Goal: Task Accomplishment & Management: Manage account settings

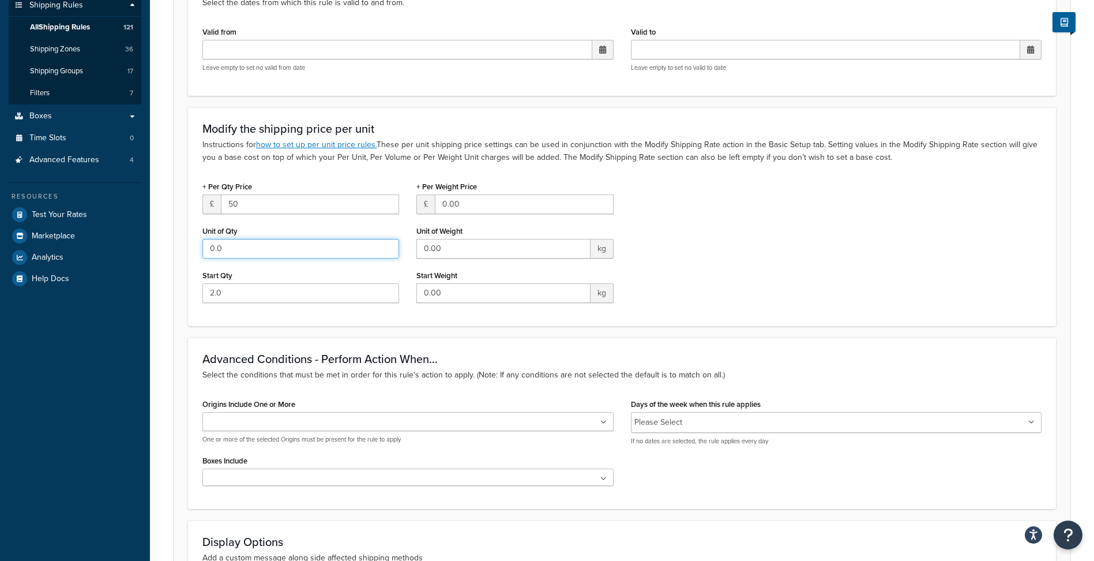
click at [262, 249] on input "0.0" at bounding box center [300, 249] width 197 height 20
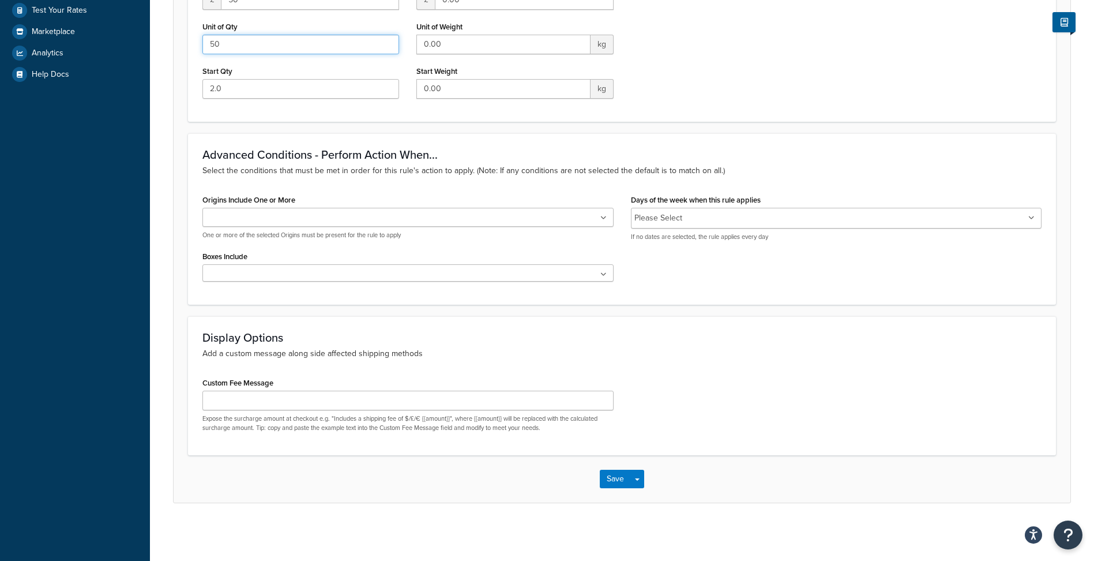
scroll to position [437, 0]
type input "50"
click at [621, 478] on button "Save" at bounding box center [615, 479] width 31 height 18
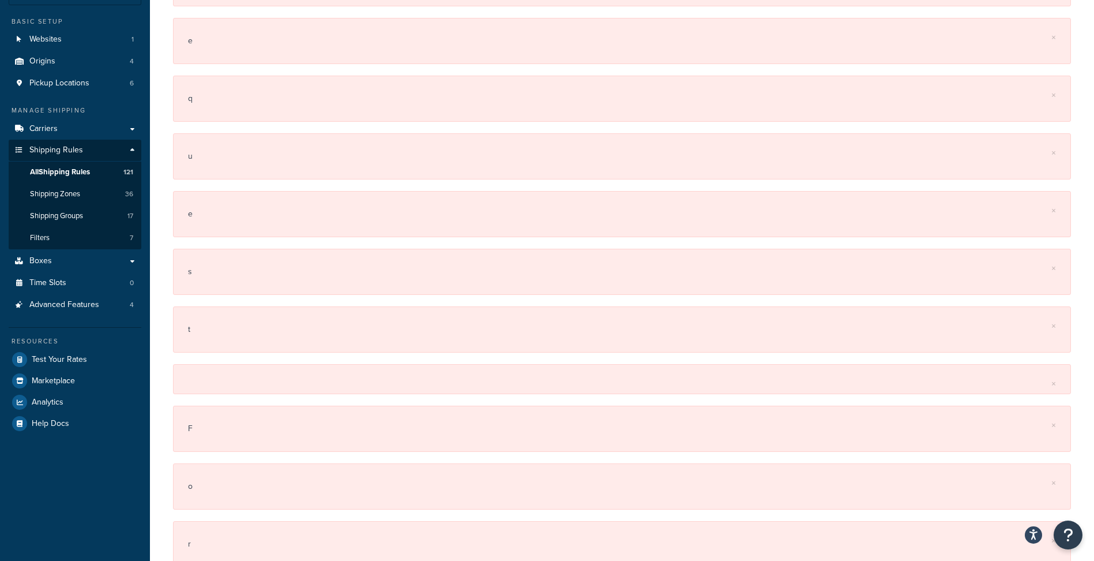
scroll to position [0, 0]
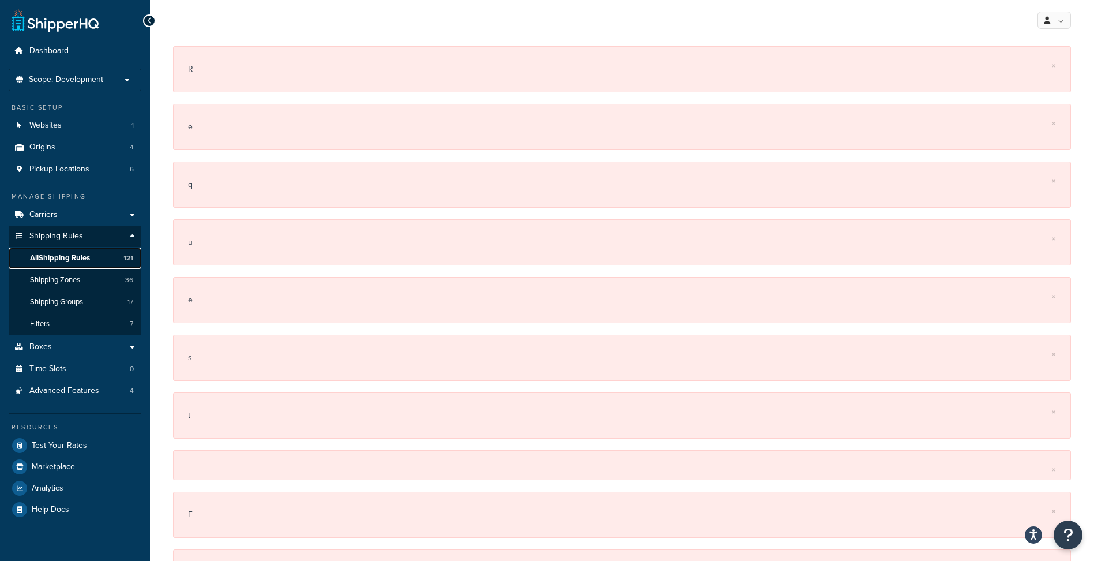
click at [52, 254] on span "All Shipping Rules" at bounding box center [60, 258] width 60 height 10
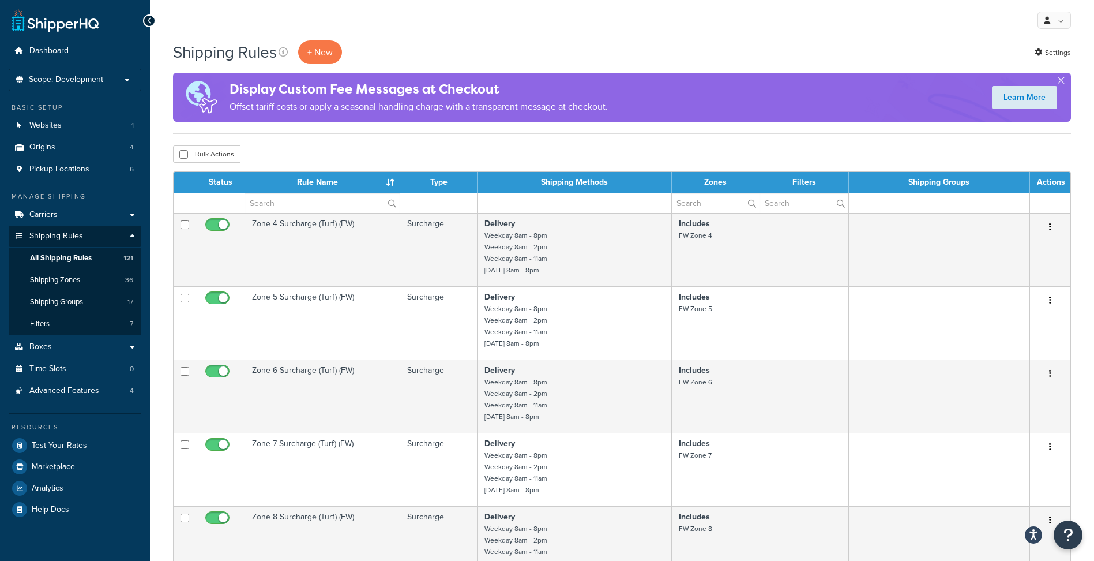
click at [313, 181] on th "Rule Name" at bounding box center [322, 182] width 155 height 21
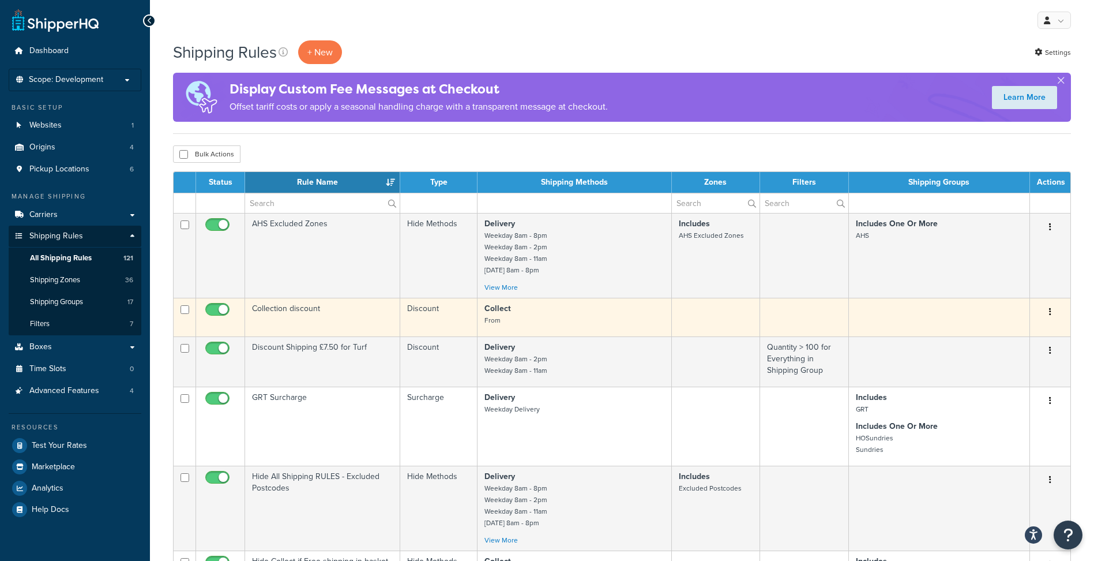
click at [290, 310] on td "Collection discount" at bounding box center [322, 317] width 155 height 39
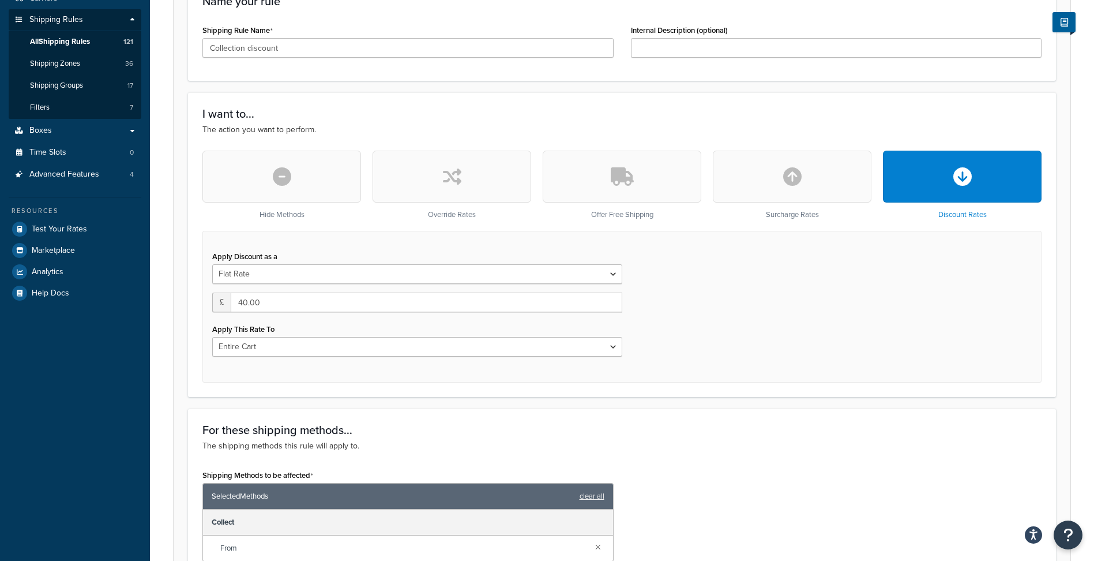
scroll to position [288, 0]
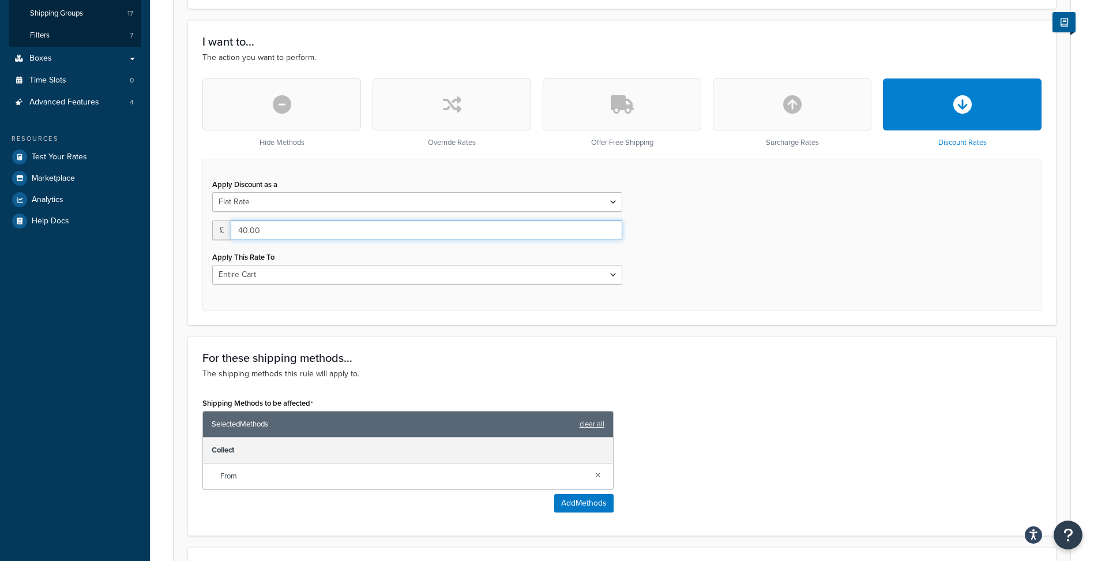
click at [290, 230] on input "40.00" at bounding box center [427, 230] width 392 height 20
click at [762, 246] on div "Apply Discount as a Flat Rate Percentage Flat Rate & Percentage £ Apply This Ra…" at bounding box center [621, 235] width 839 height 152
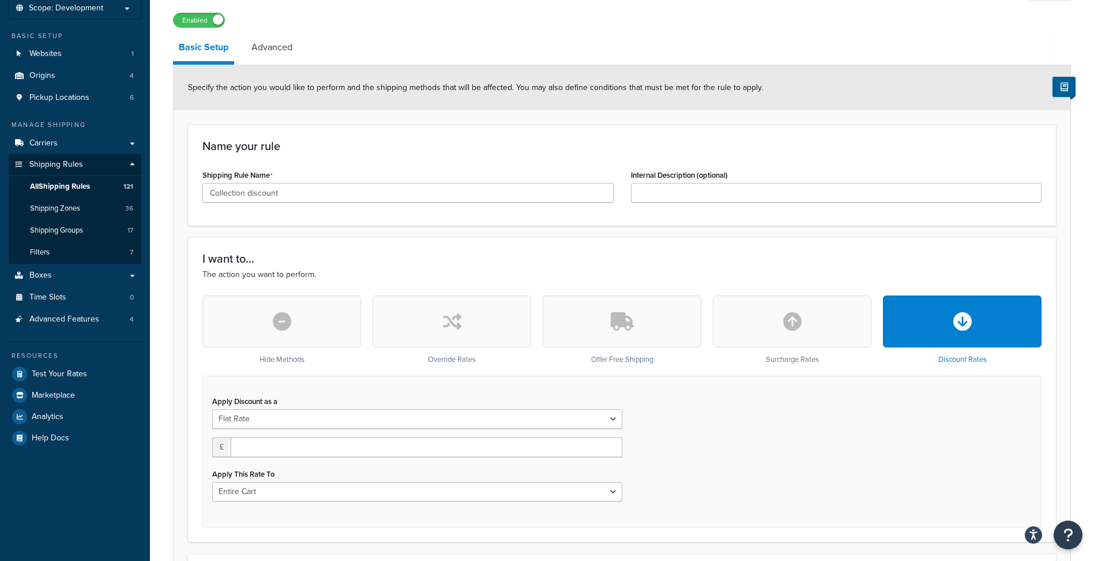
scroll to position [58, 0]
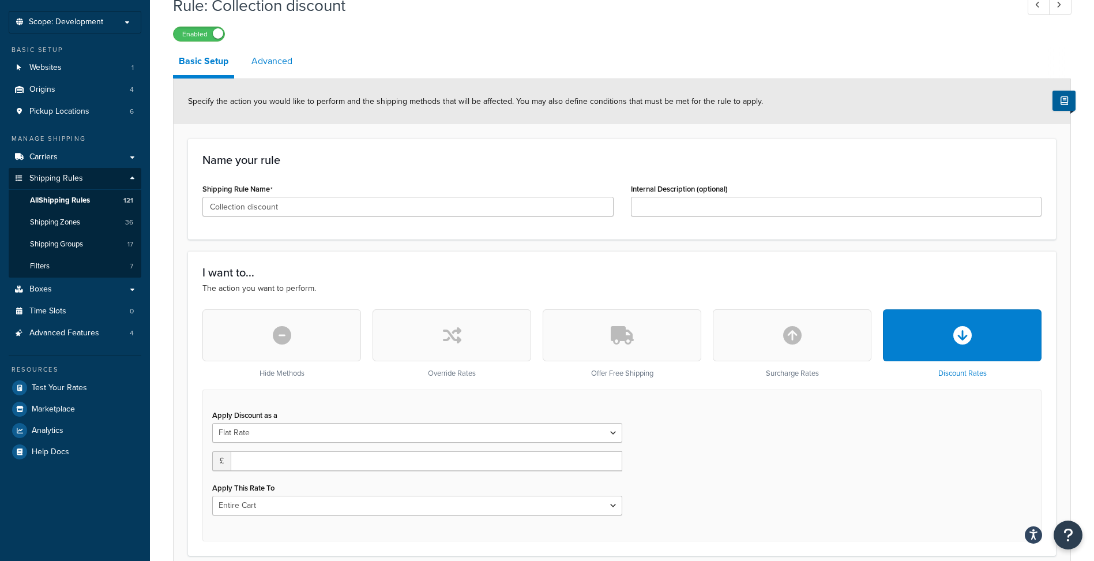
click at [275, 65] on link "Advanced" at bounding box center [272, 61] width 52 height 28
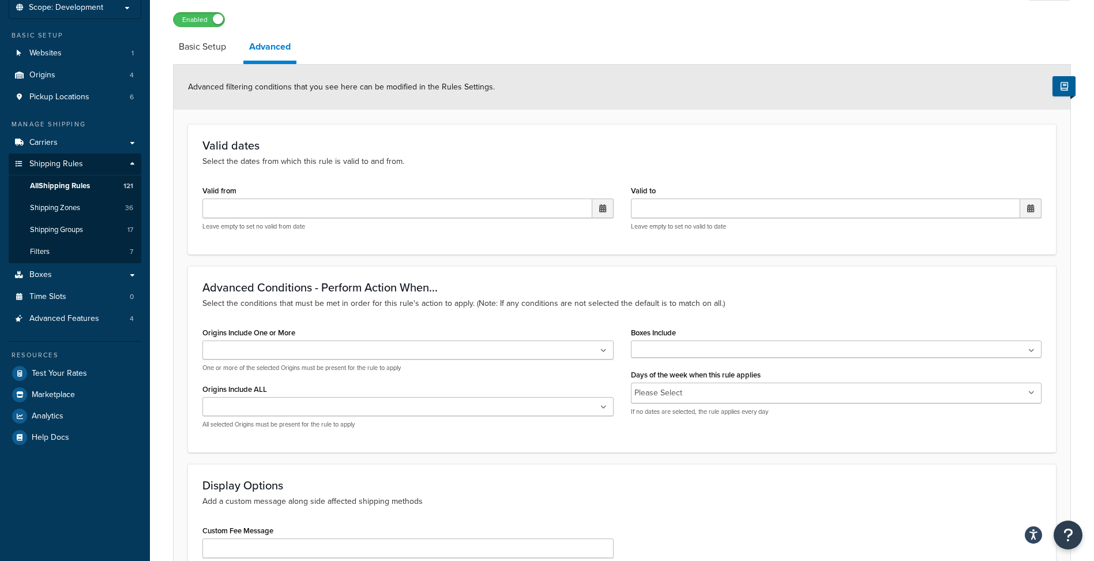
scroll to position [48, 0]
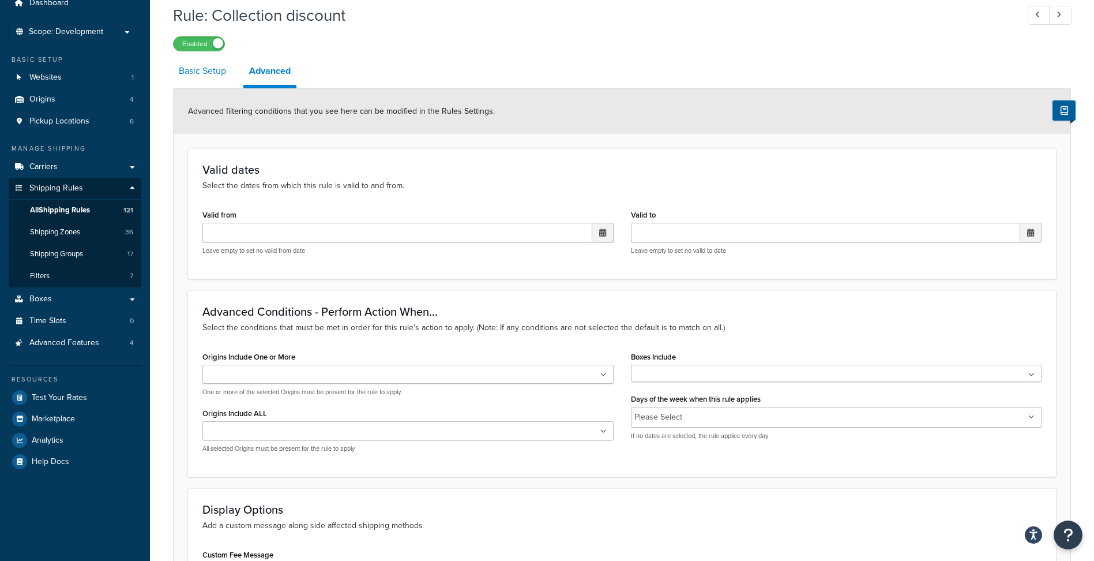
click at [209, 69] on link "Basic Setup" at bounding box center [202, 71] width 59 height 28
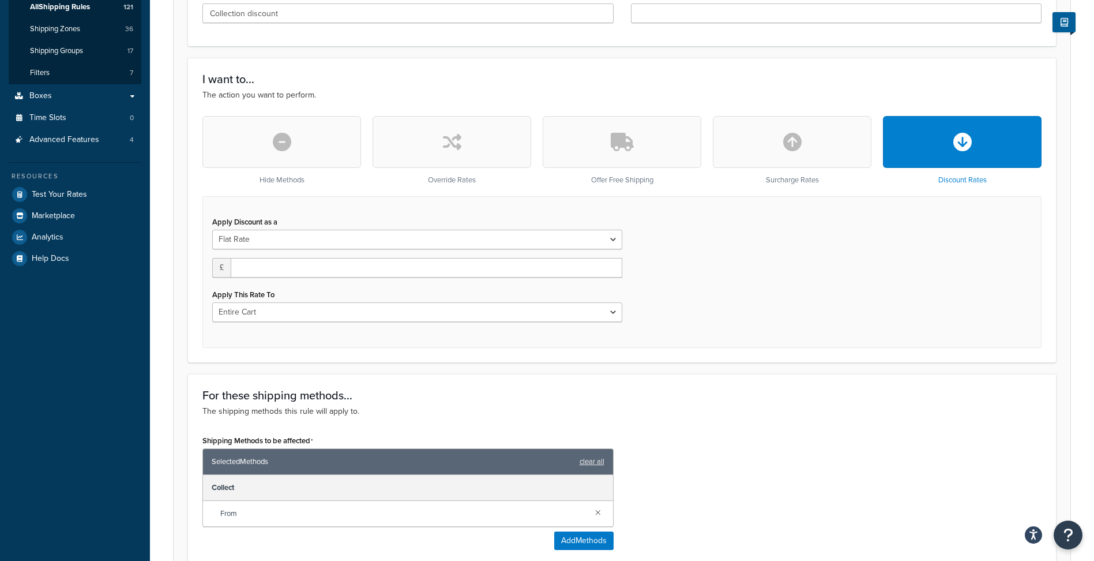
scroll to position [279, 0]
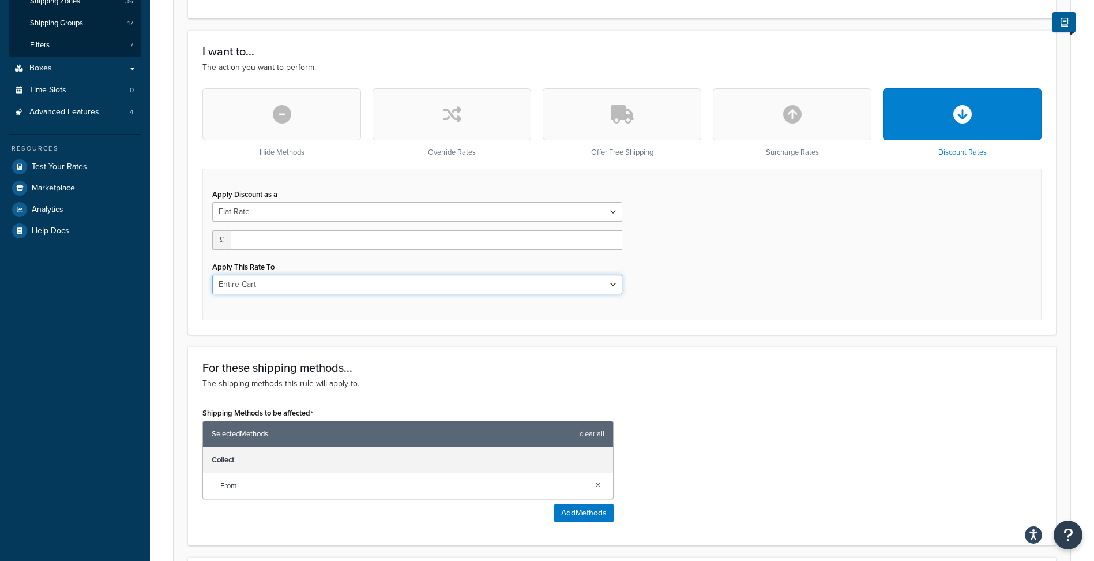
click at [475, 288] on select "Entire Cart Each Shipment in the Cart Each Origin in the Cart Each Shipping Gro…" at bounding box center [417, 285] width 410 height 20
select select "SHIPPING_GROUP"
click at [212, 276] on select "Entire Cart Each Shipment in the Cart Each Origin in the Cart Each Shipping Gro…" at bounding box center [417, 285] width 410 height 20
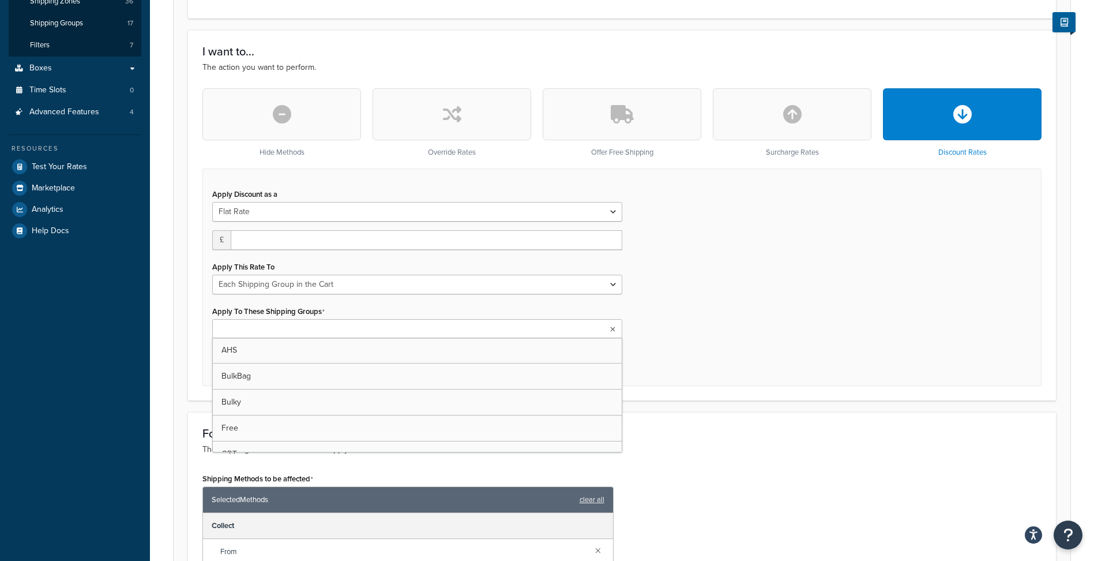
click at [476, 333] on ul at bounding box center [417, 328] width 410 height 19
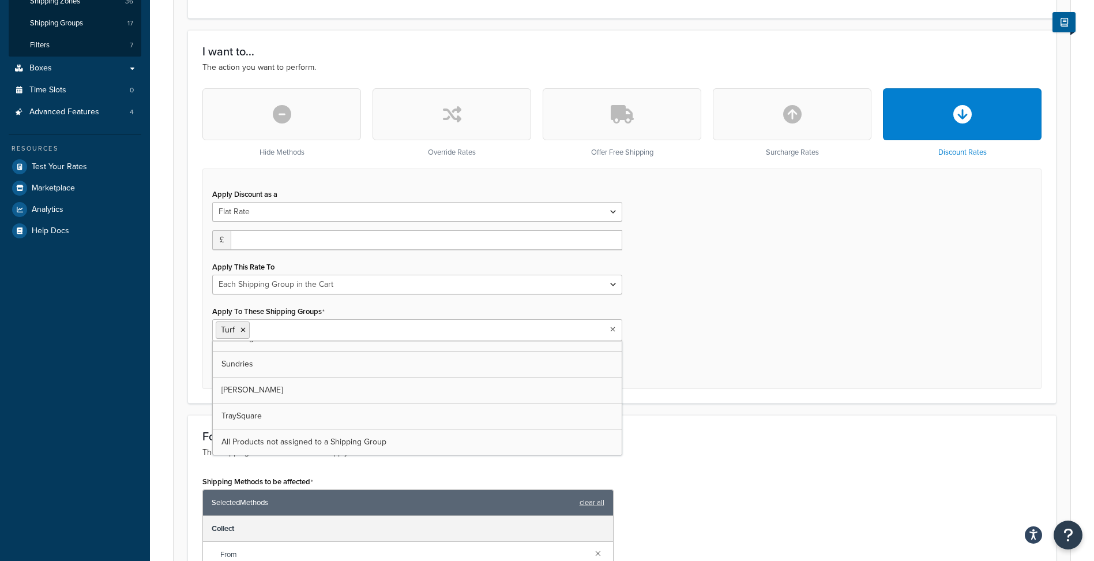
click at [729, 243] on div "Apply Discount as a Flat Rate Percentage Flat Rate & Percentage £ Apply This Ra…" at bounding box center [621, 278] width 839 height 220
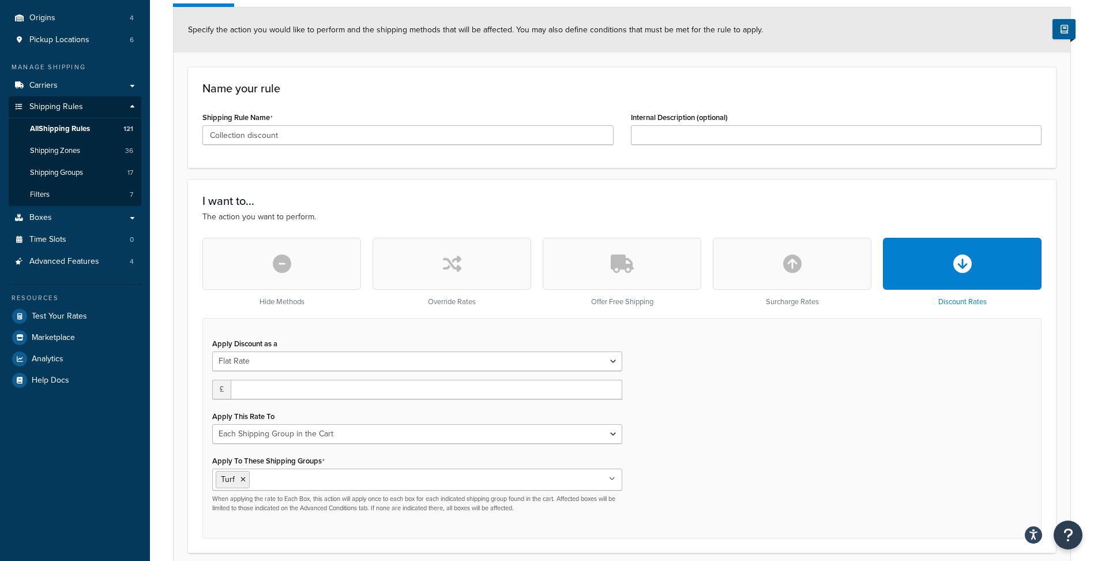
scroll to position [106, 0]
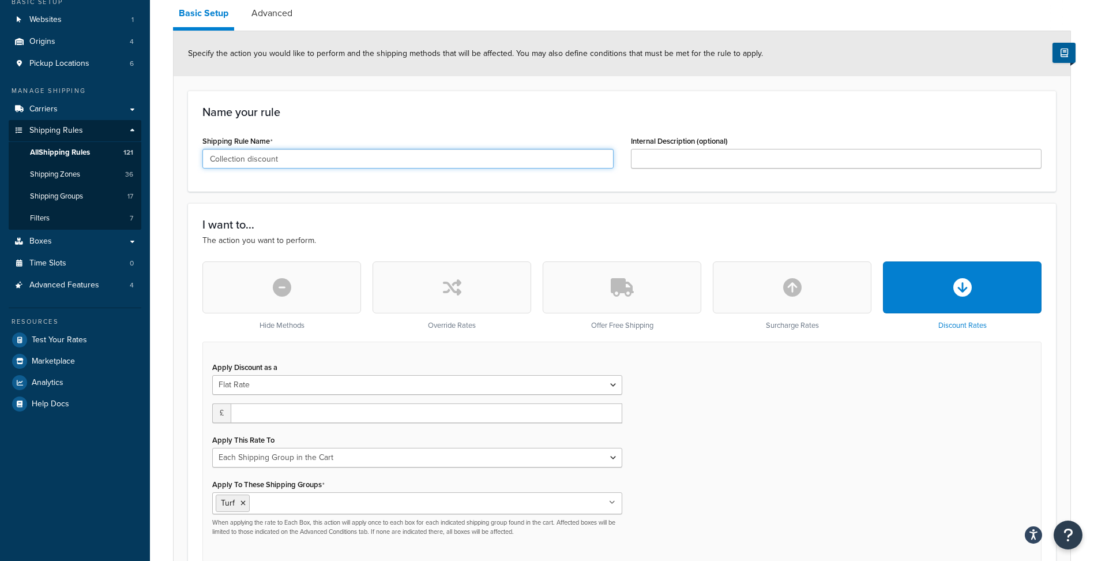
click at [314, 162] on input "Collection discount" at bounding box center [407, 159] width 411 height 20
type input "Collection discount"
click at [695, 156] on input "Internal Description (optional)" at bounding box center [836, 159] width 411 height 20
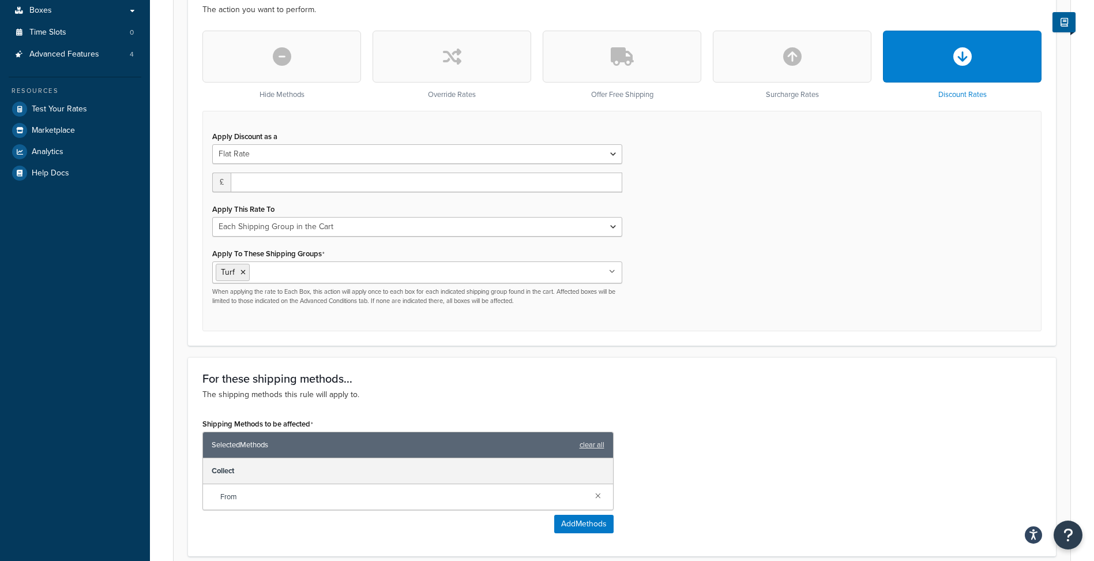
scroll to position [0, 0]
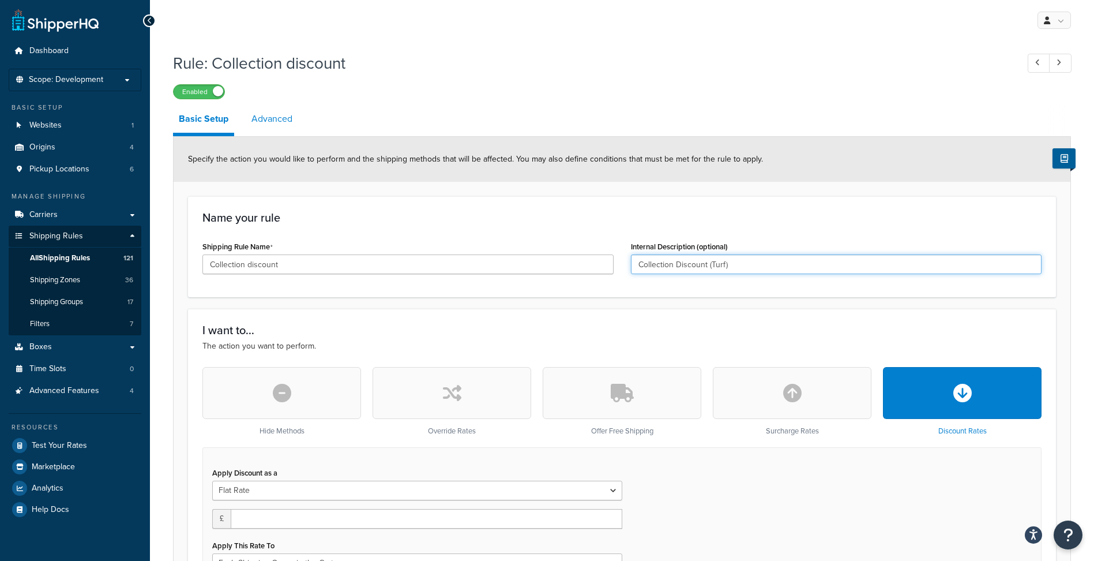
type input "Collection Discount (Turf)"
click at [281, 115] on link "Advanced" at bounding box center [272, 119] width 52 height 28
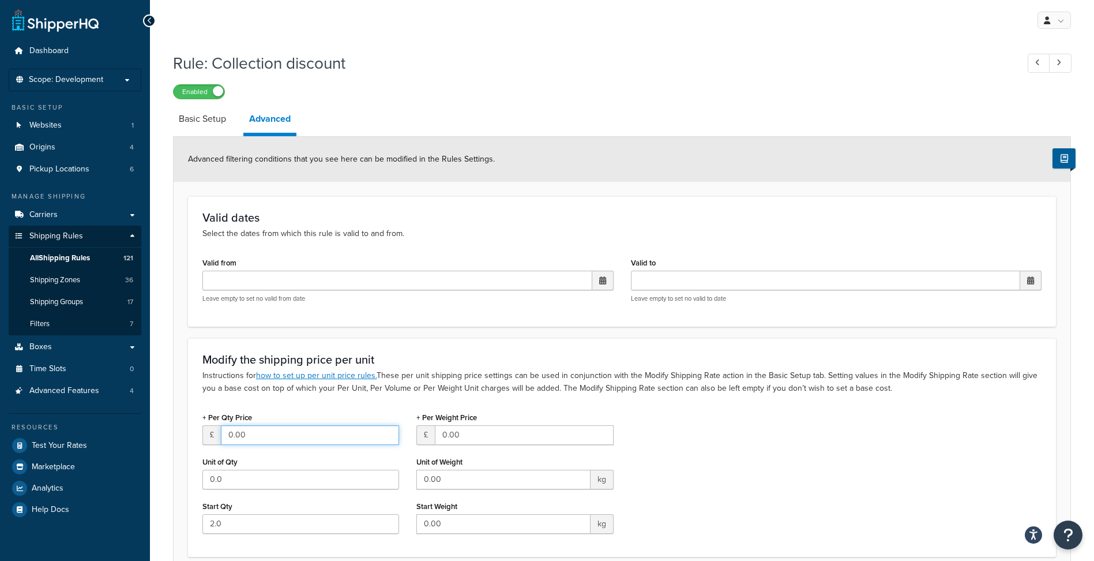
click at [268, 430] on input "0.00" at bounding box center [310, 435] width 178 height 20
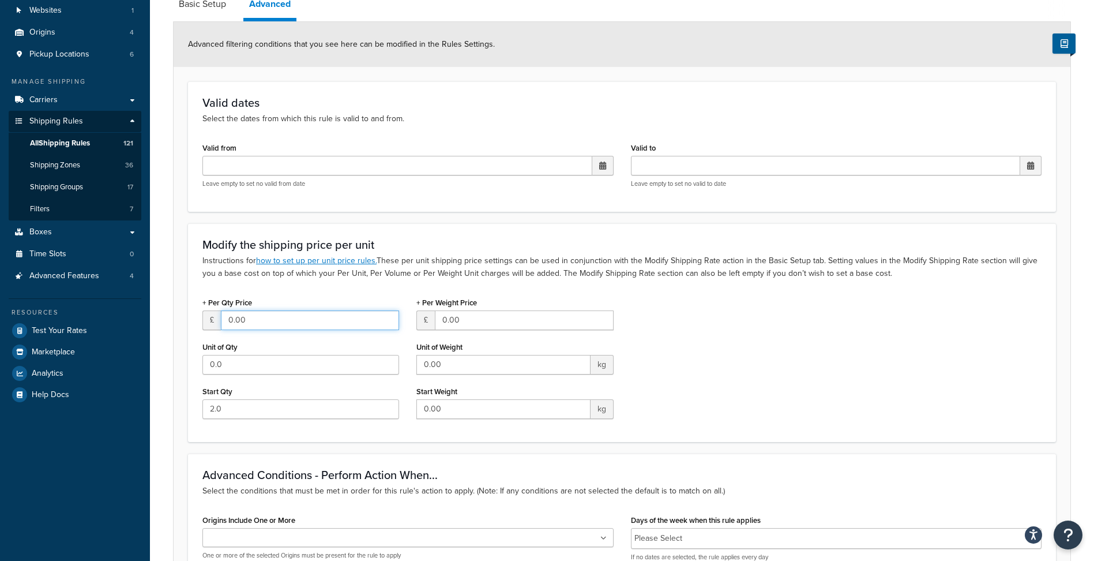
scroll to position [115, 0]
type input "50"
click at [231, 363] on input "0.0" at bounding box center [300, 364] width 197 height 20
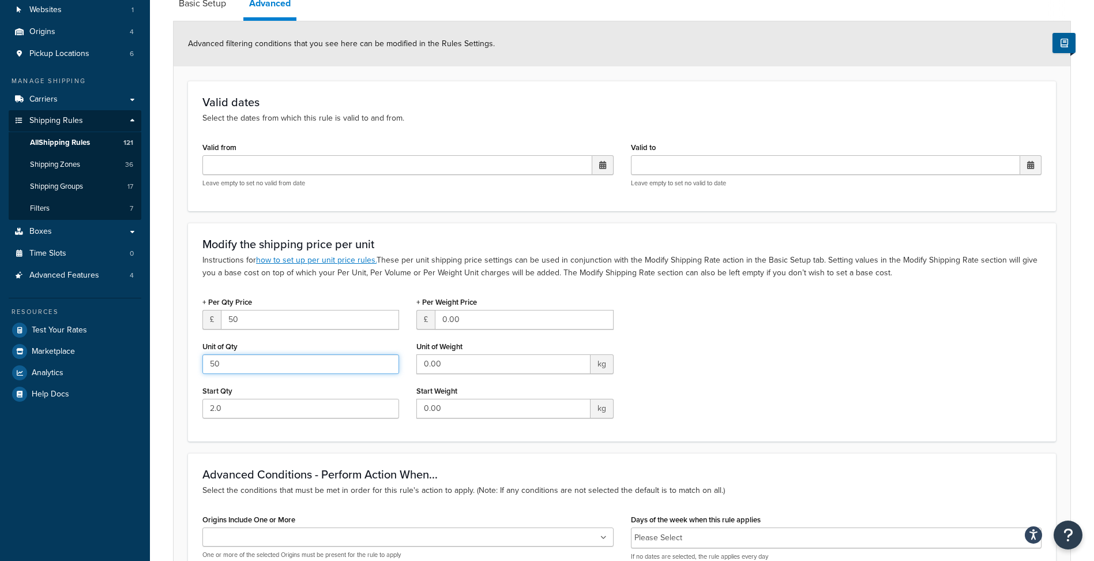
type input "50"
click at [726, 335] on div "+ Per Qty Price £ 50 Unit of Qty 50 Start Qty 2.0 + Per Weight Price £ 0.00 Uni…" at bounding box center [622, 360] width 857 height 133
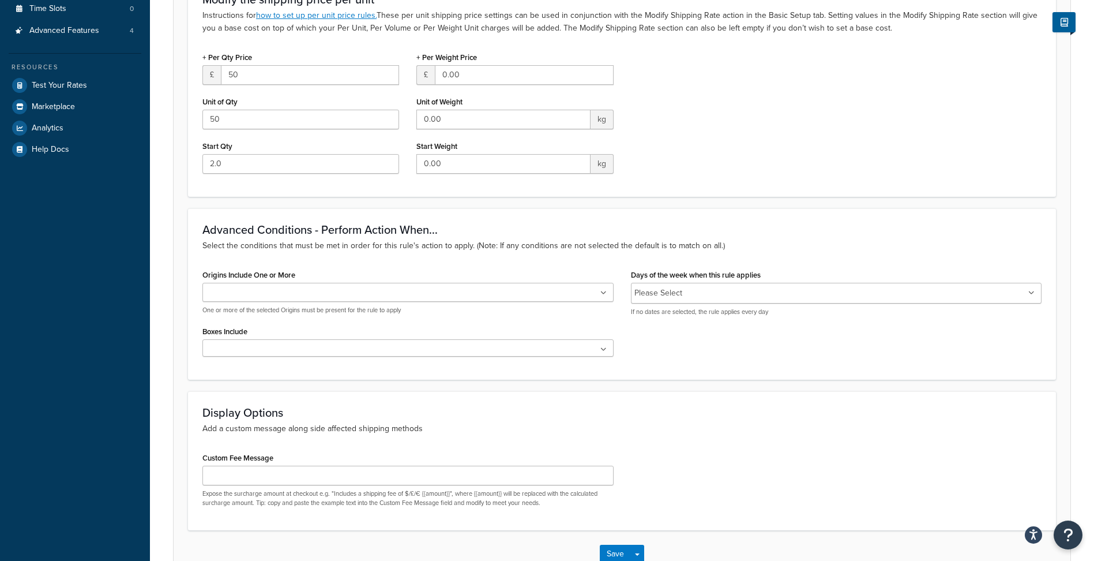
scroll to position [437, 0]
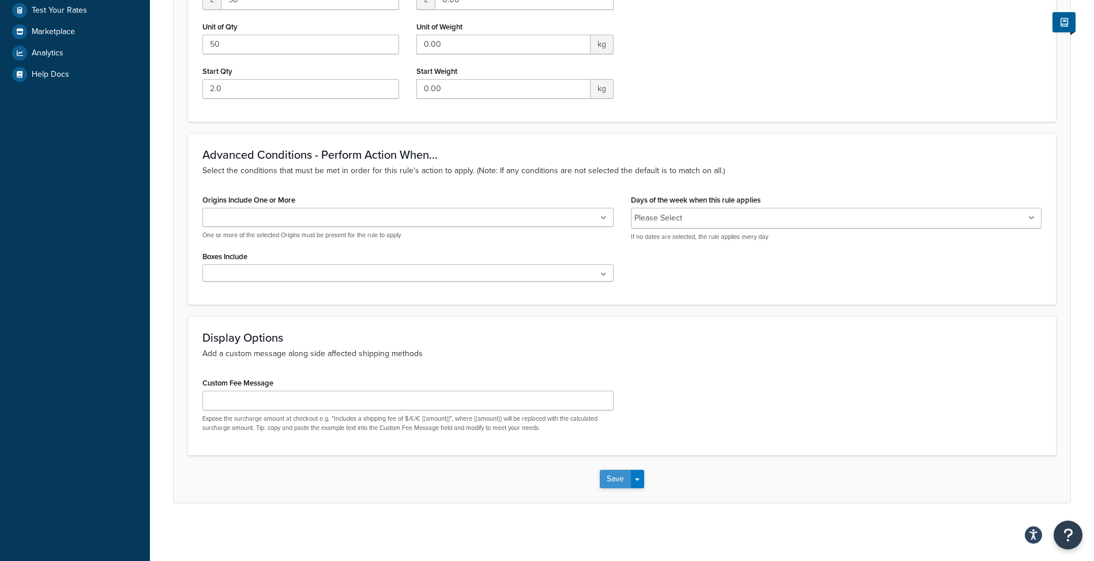
click at [616, 479] on button "Save" at bounding box center [615, 479] width 31 height 18
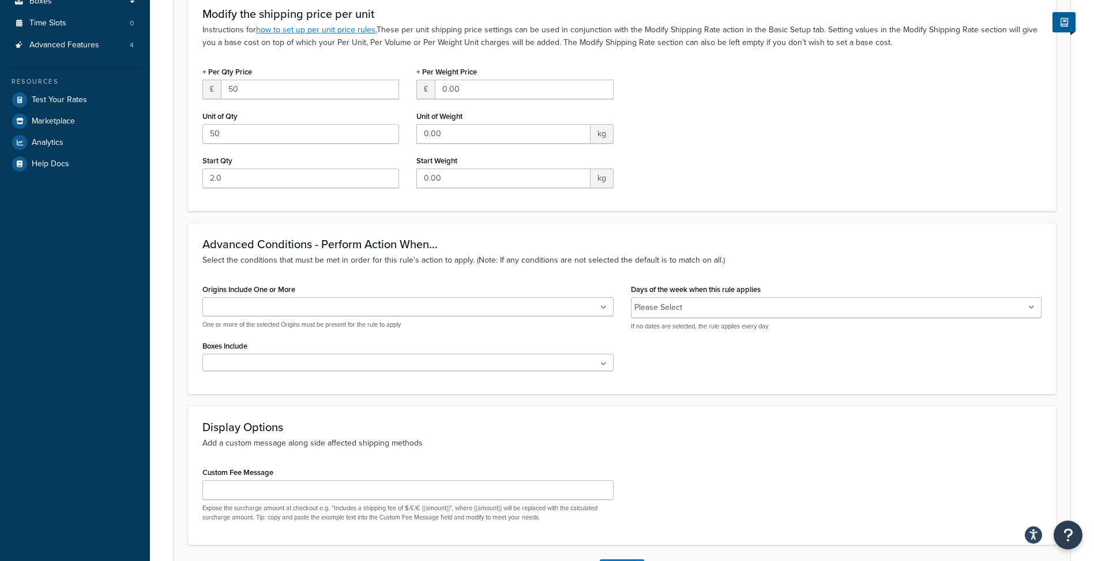
scroll to position [346, 0]
click at [243, 174] on input "2.0" at bounding box center [300, 178] width 197 height 20
type input "1"
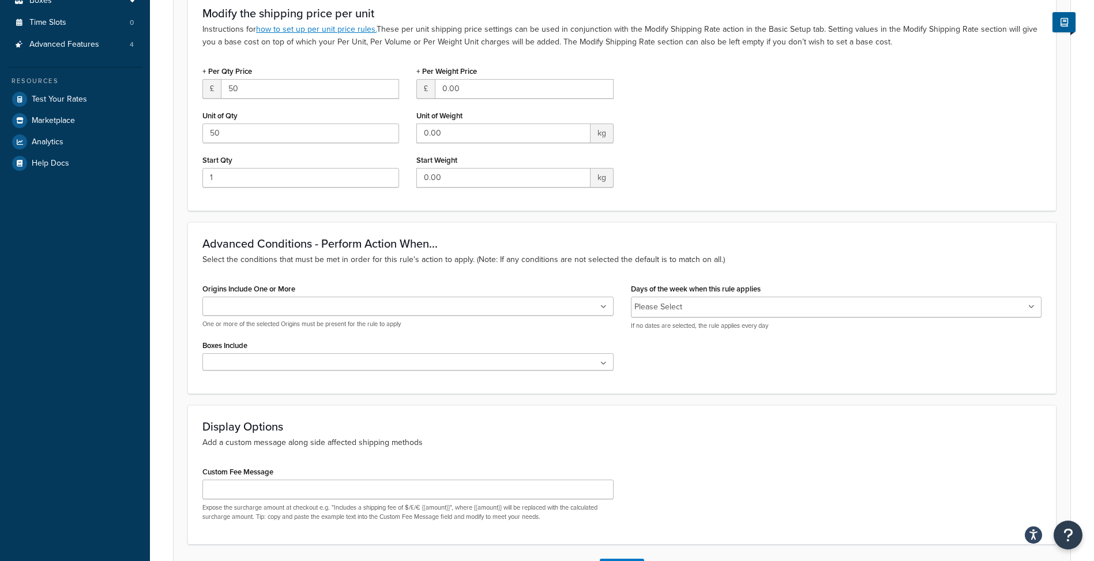
click at [427, 220] on form "Advanced filtering conditions that you see here can be modified in the Rules Se…" at bounding box center [622, 191] width 897 height 801
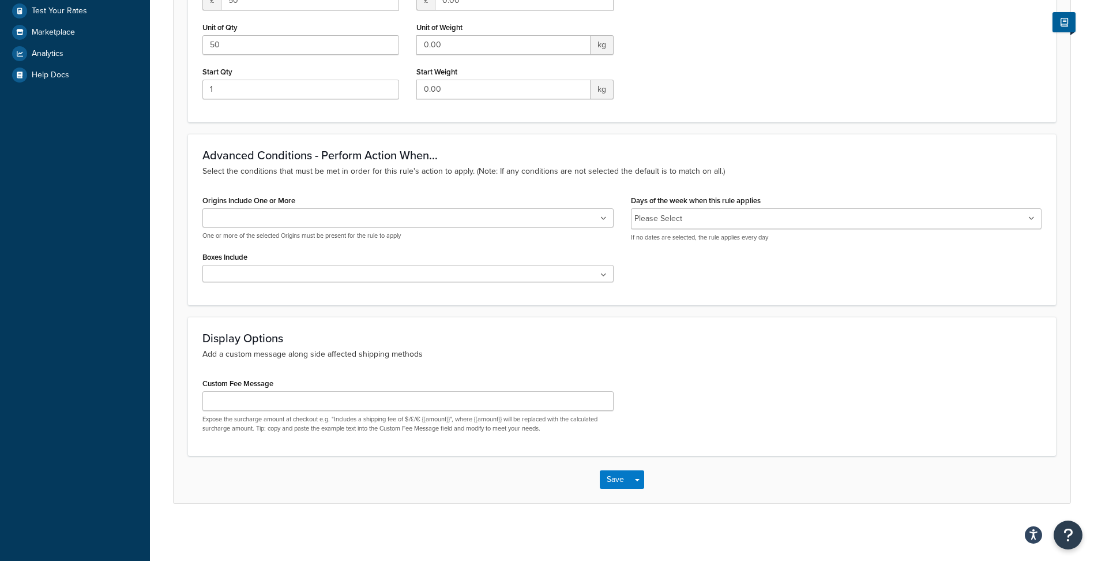
scroll to position [437, 0]
click at [610, 479] on button "Save" at bounding box center [615, 479] width 31 height 18
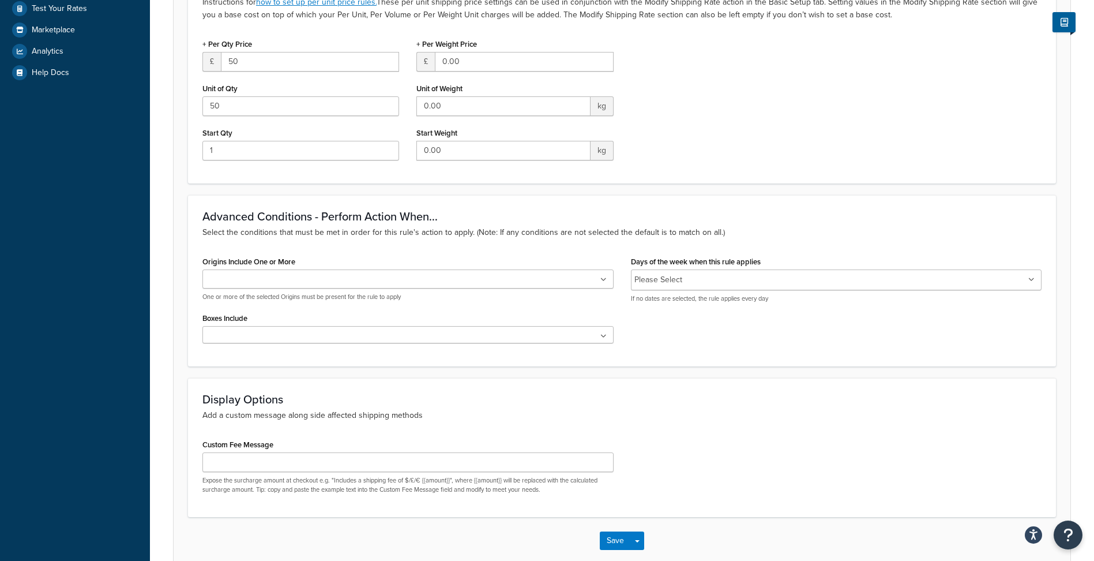
scroll to position [0, 0]
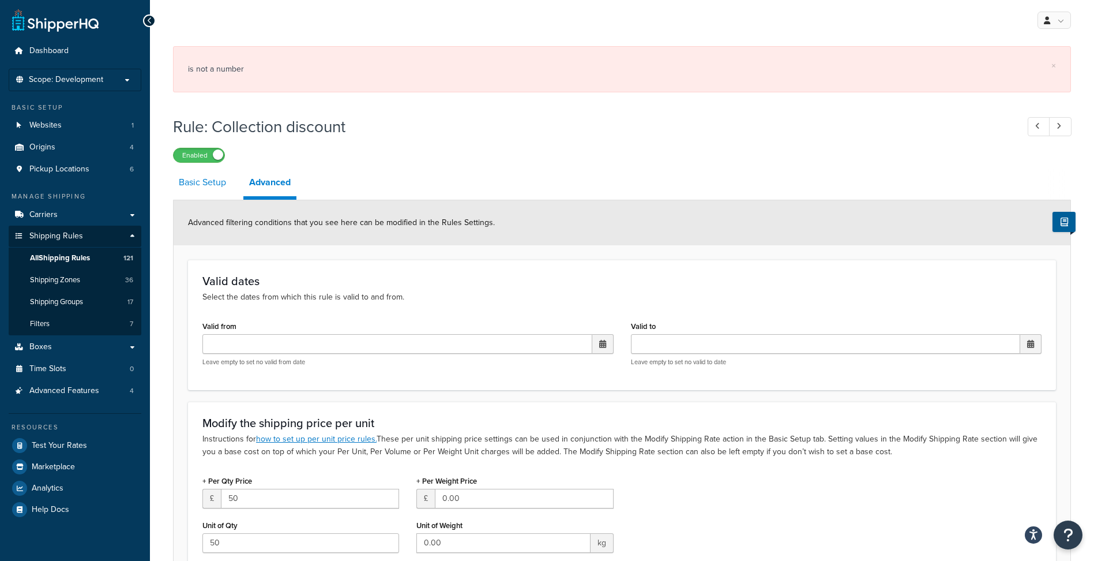
click at [209, 182] on link "Basic Setup" at bounding box center [202, 182] width 59 height 28
select select "SHIPPING_GROUP"
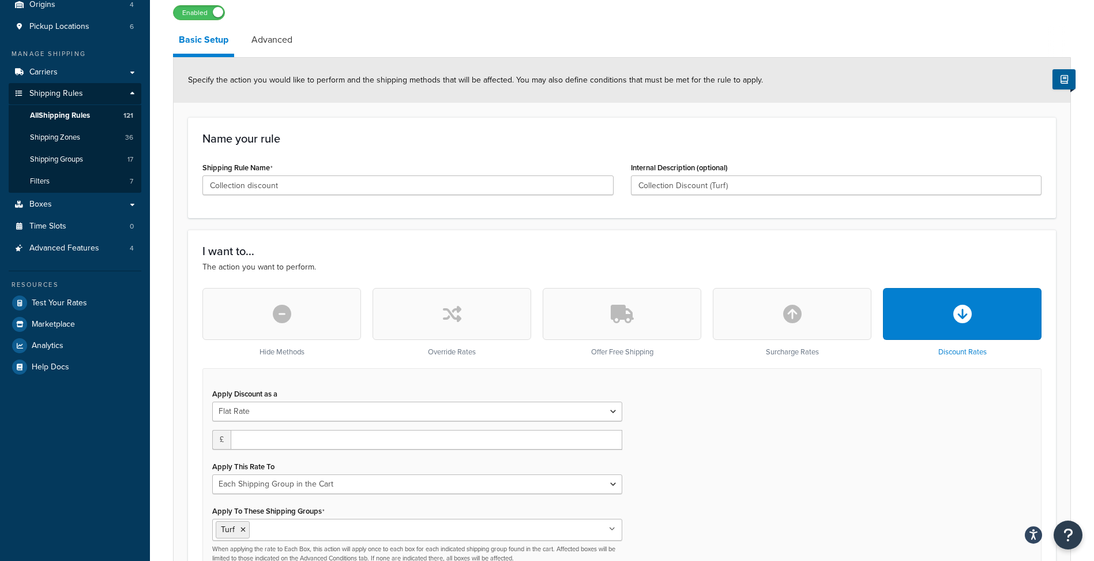
scroll to position [231, 0]
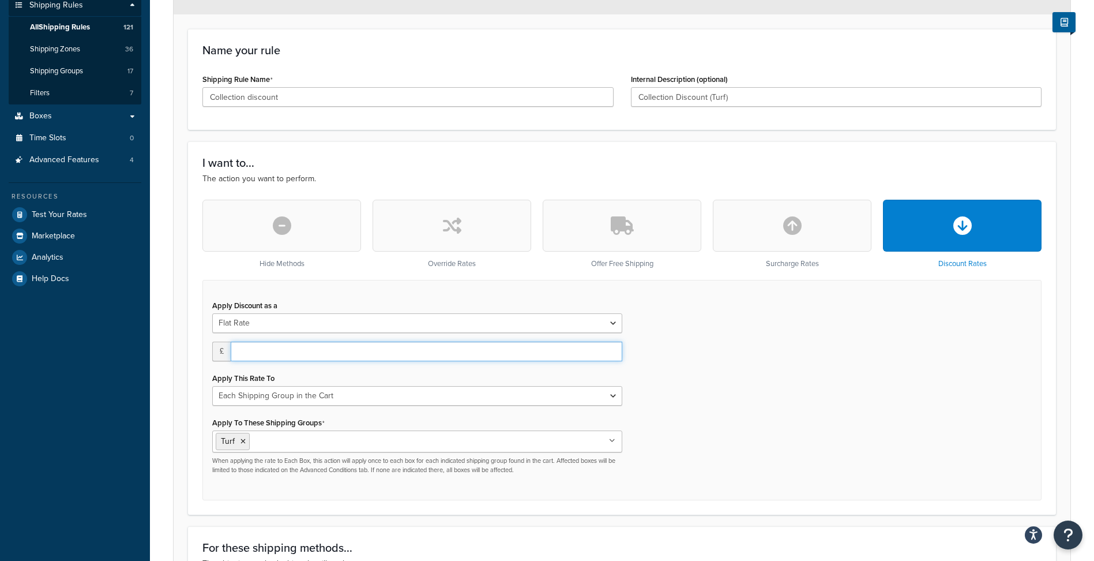
click at [298, 351] on input "number" at bounding box center [427, 351] width 392 height 20
type input "50"
click at [324, 291] on div "Apply Discount as a Flat Rate Percentage Flat Rate & Percentage £ 50 Apply This…" at bounding box center [621, 390] width 839 height 220
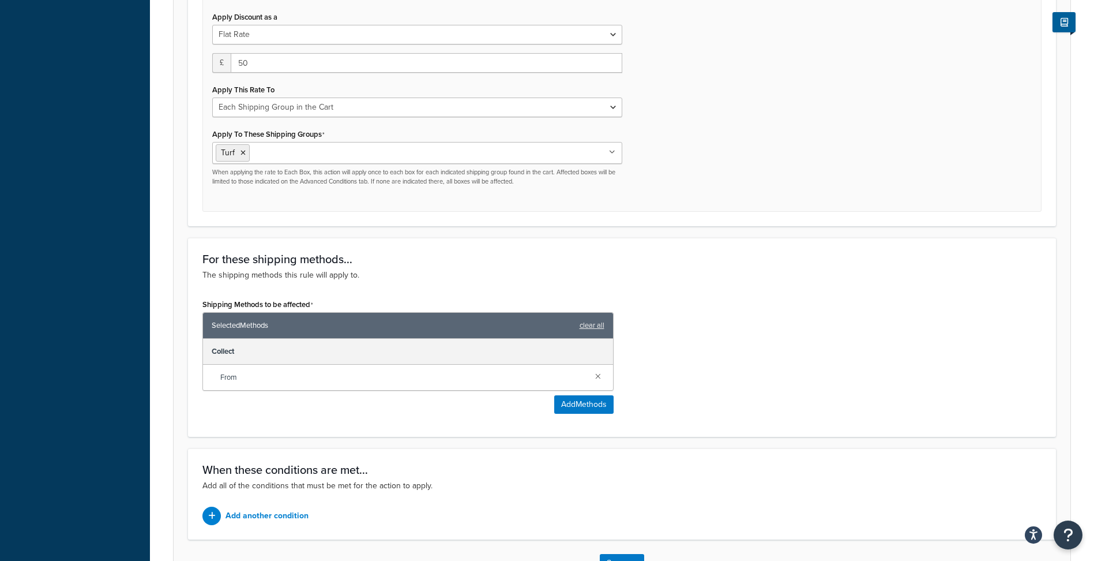
scroll to position [605, 0]
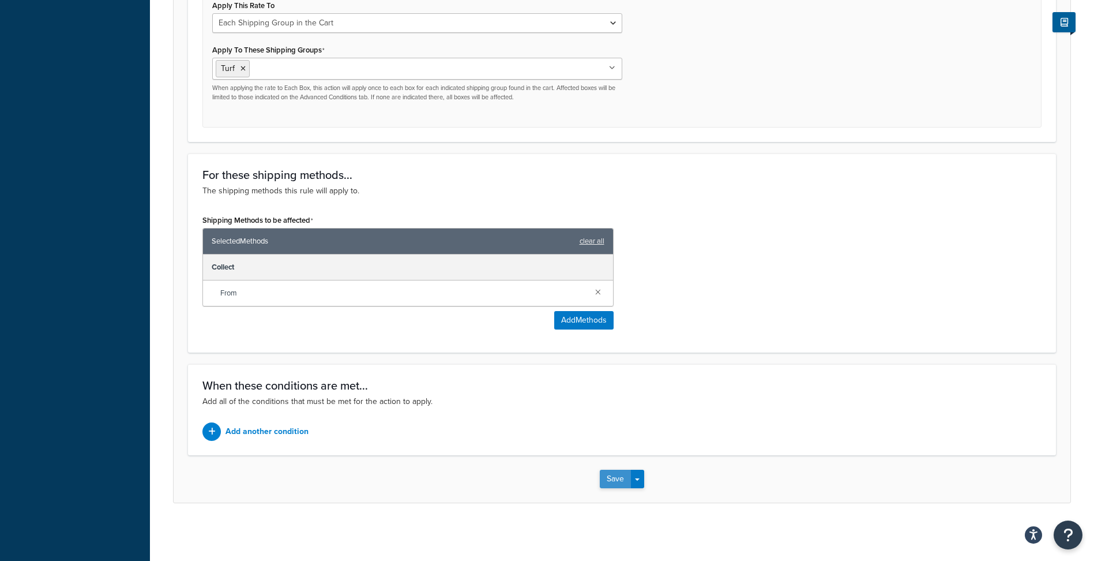
click at [619, 476] on button "Save" at bounding box center [615, 479] width 31 height 18
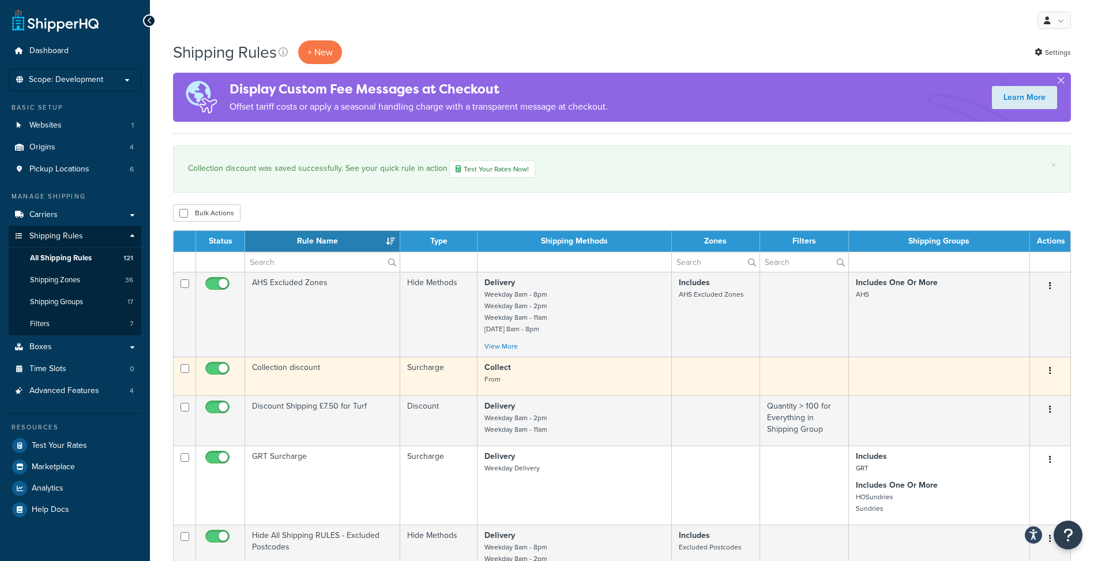
click at [304, 369] on td "Collection discount" at bounding box center [322, 375] width 155 height 39
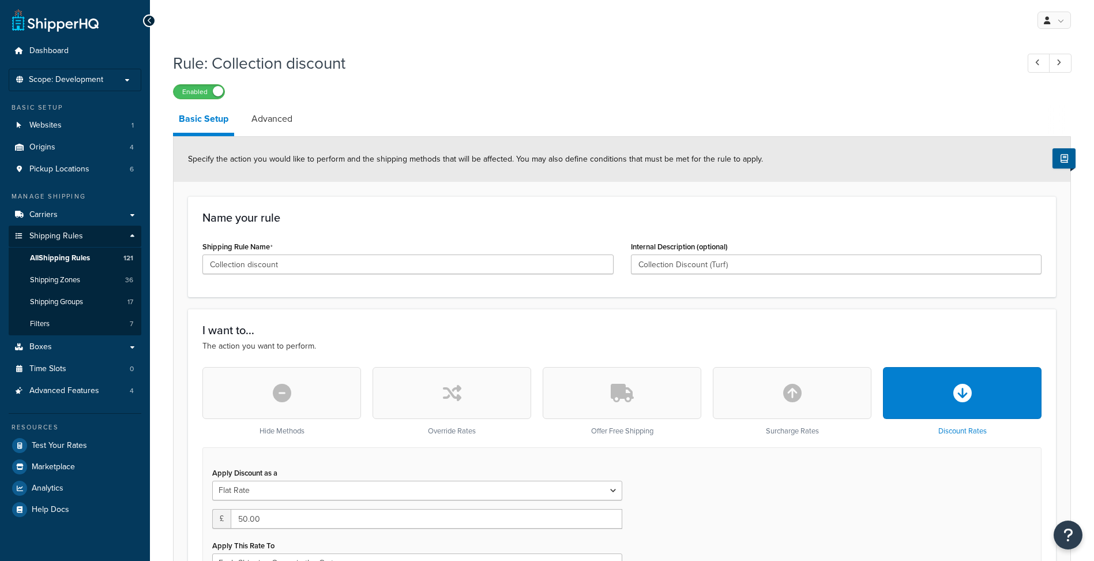
select select "SHIPPING_GROUP"
click at [265, 124] on link "Advanced" at bounding box center [272, 119] width 52 height 28
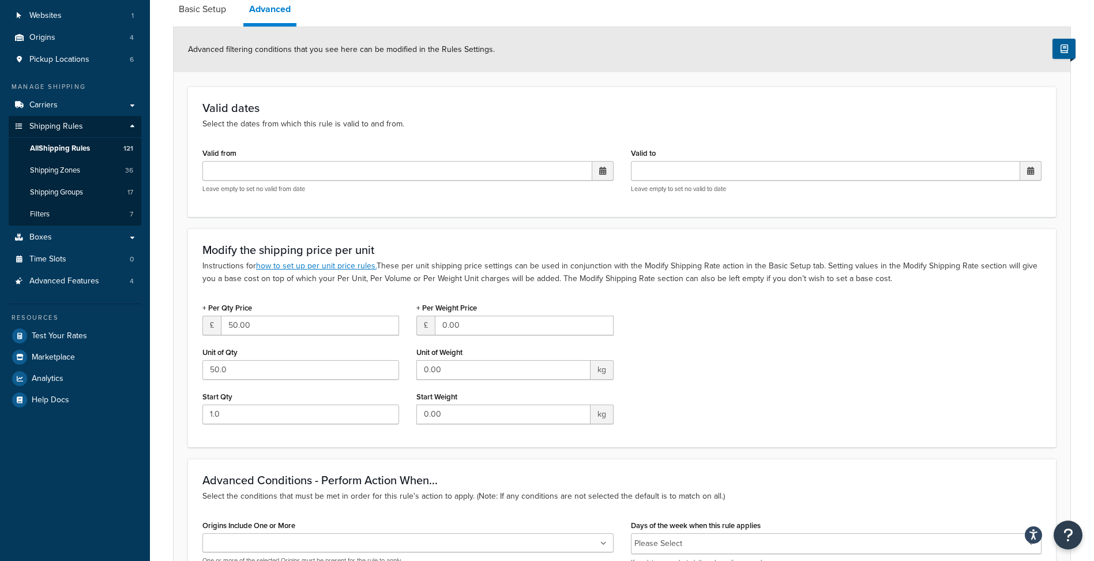
scroll to position [91, 0]
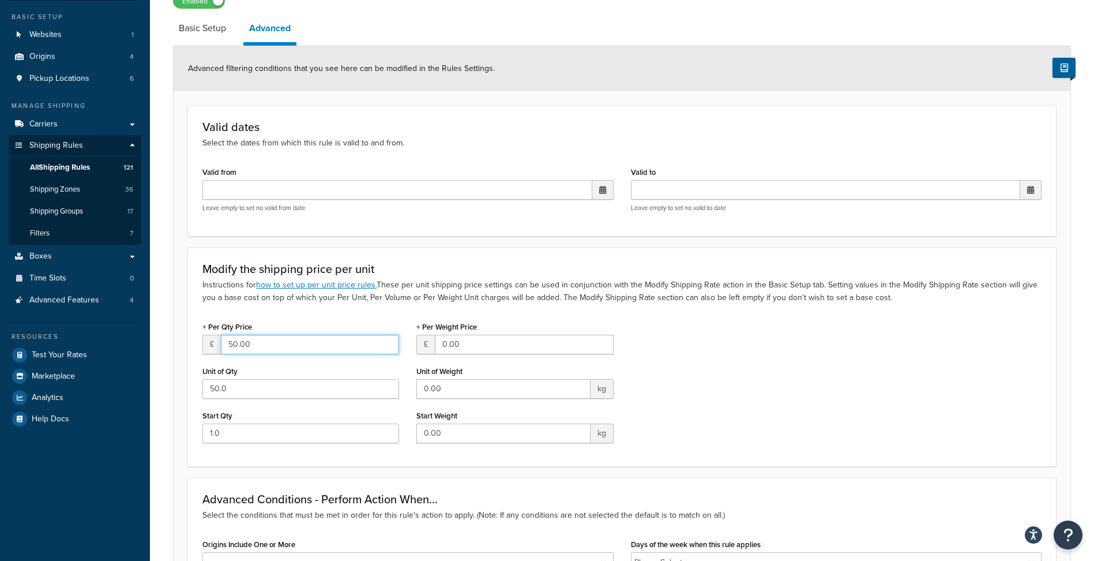
click at [308, 341] on input "50.00" at bounding box center [310, 345] width 178 height 20
type input "0"
click at [272, 390] on input "50.0" at bounding box center [300, 389] width 197 height 20
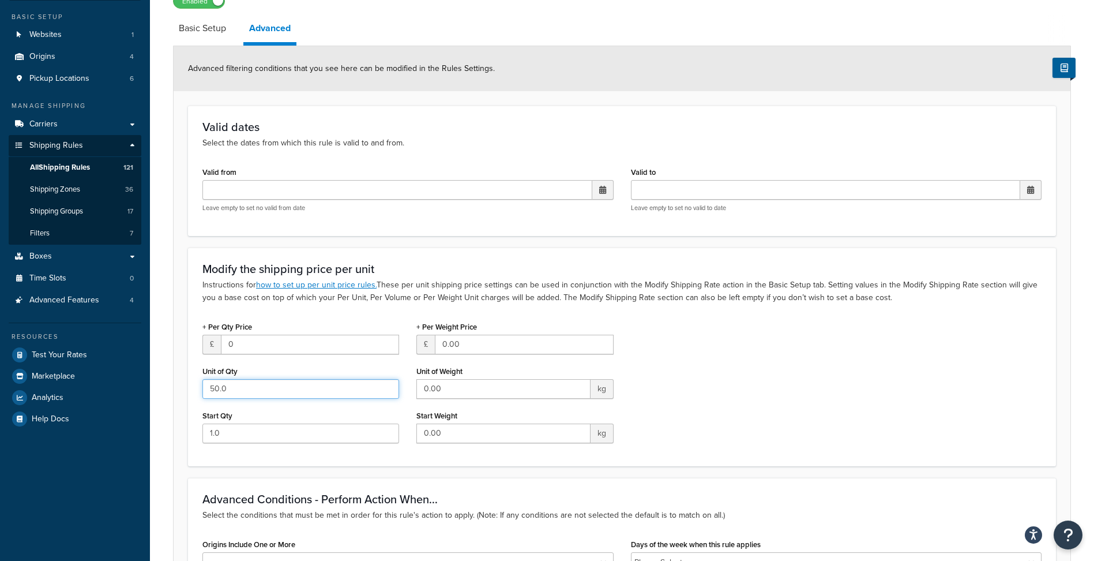
click at [272, 390] on input "50.0" at bounding box center [300, 389] width 197 height 20
type input "0"
click at [747, 346] on div "+ Per Qty Price £ 0 Unit of Qty 0 Start Qty 1.0 + Per Weight Price £ 0.00 Unit …" at bounding box center [622, 384] width 857 height 133
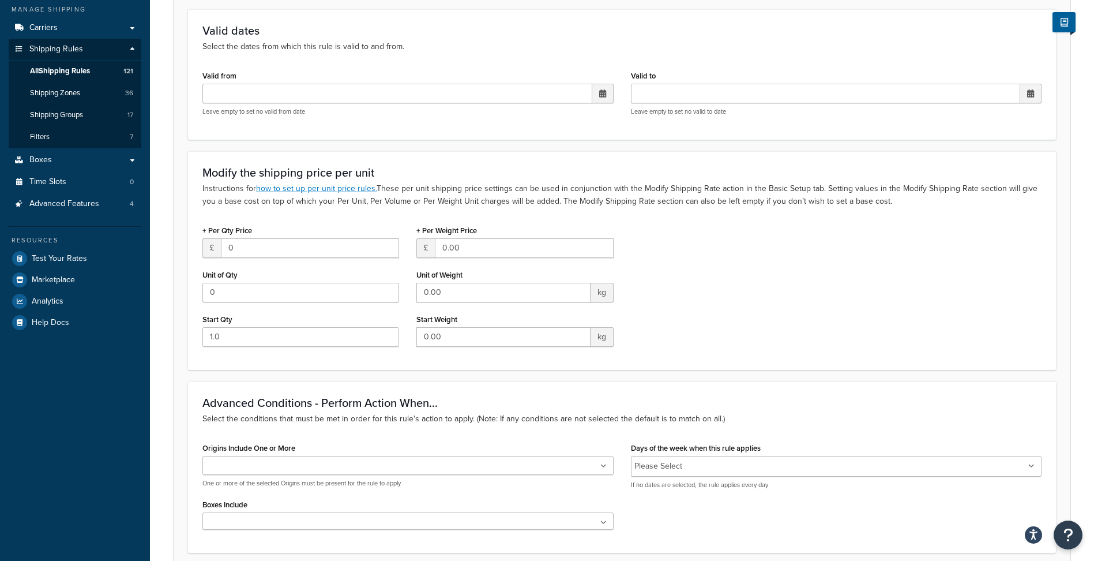
scroll to position [437, 0]
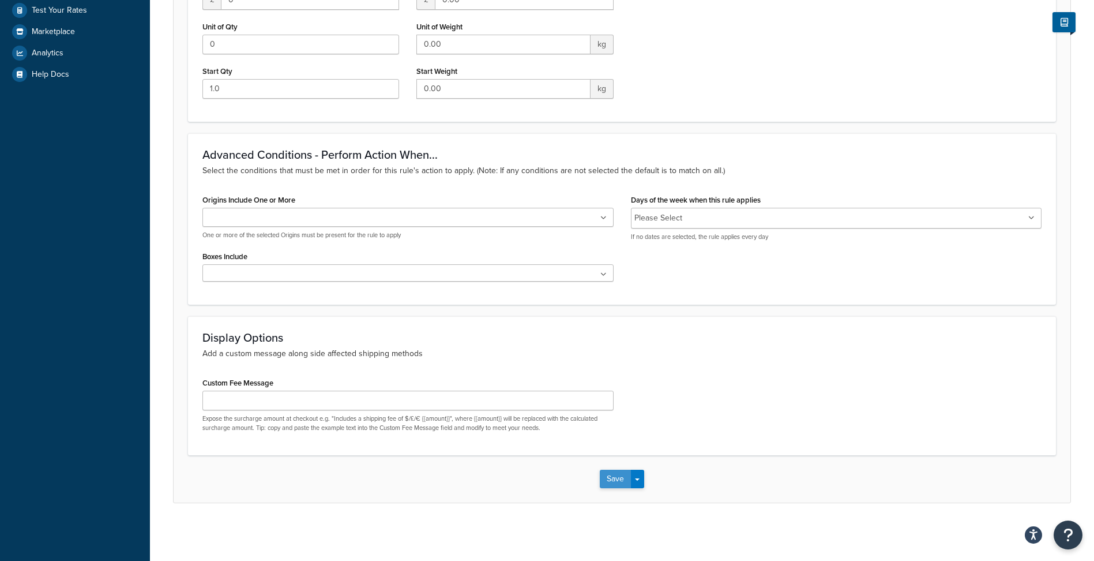
click at [607, 481] on button "Save" at bounding box center [615, 479] width 31 height 18
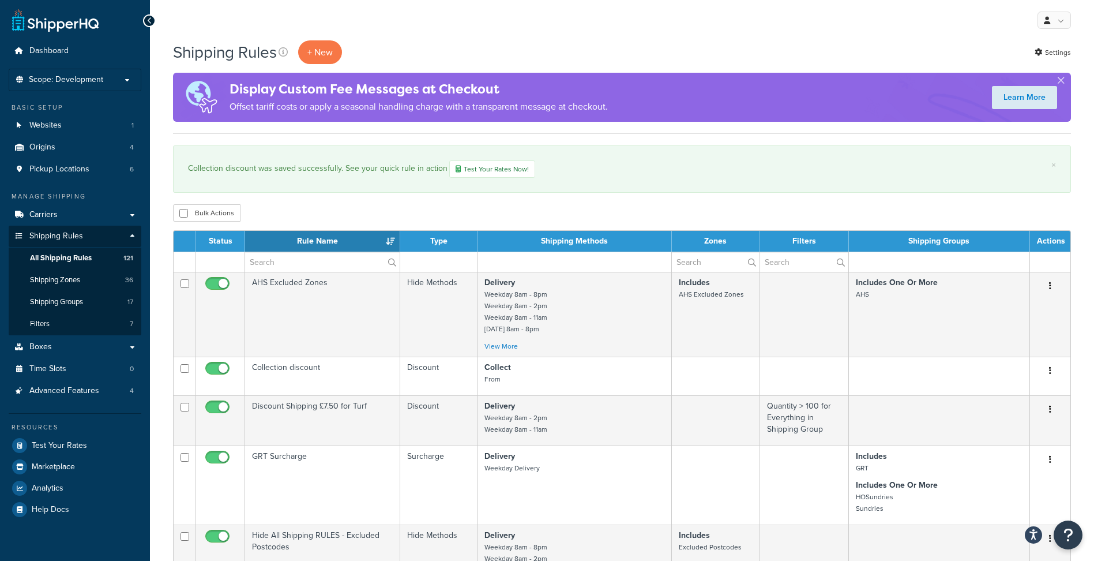
click at [784, 207] on div "Bulk Actions Duplicate [GEOGRAPHIC_DATA]" at bounding box center [622, 212] width 898 height 17
